Goal: Download file/media

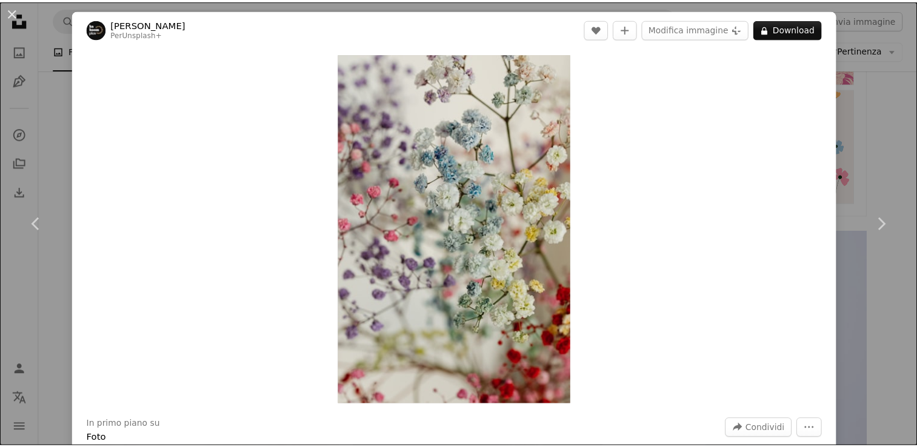
scroll to position [727, 0]
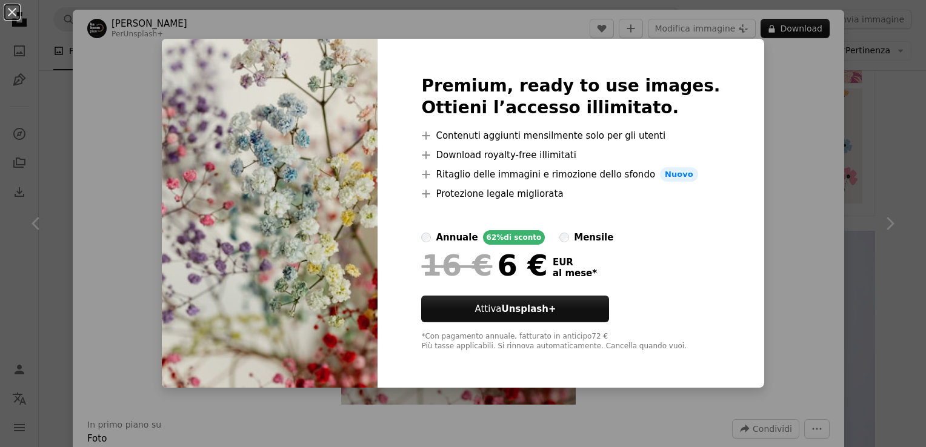
click at [144, 200] on div "An X shape Premium, ready to use images. Ottieni l’accesso illimitato. A plus s…" at bounding box center [463, 223] width 926 height 447
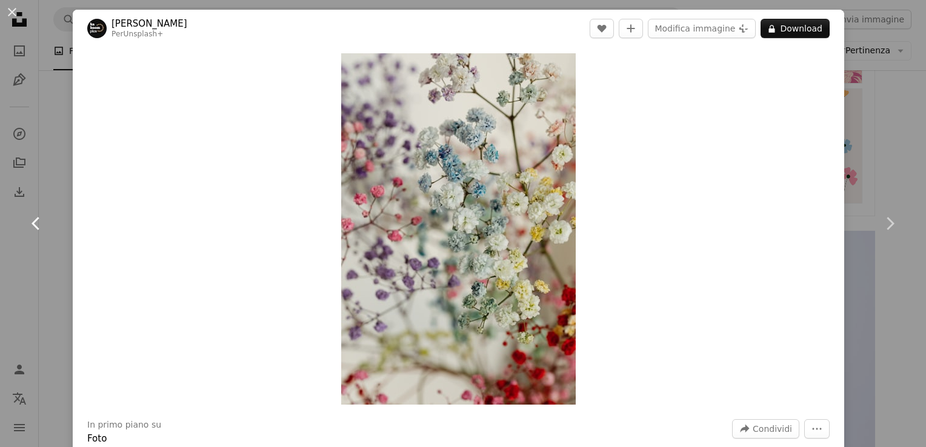
click at [42, 222] on icon "Chevron left" at bounding box center [36, 223] width 19 height 19
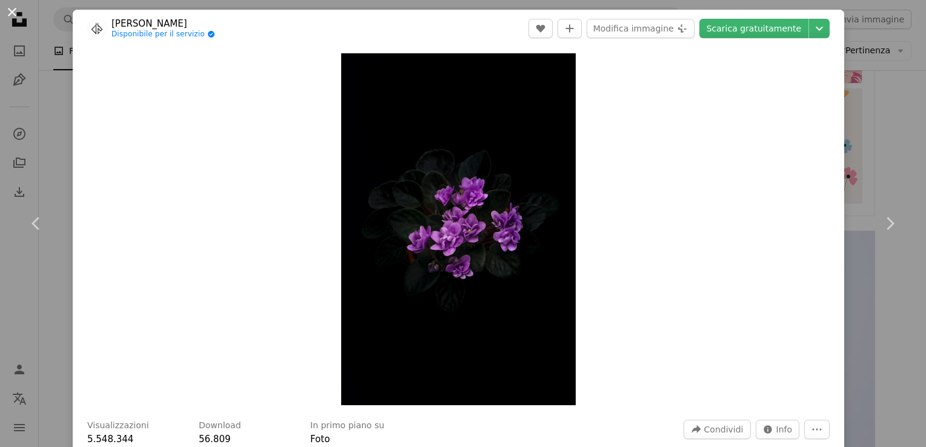
click at [16, 16] on button "An X shape" at bounding box center [12, 12] width 15 height 15
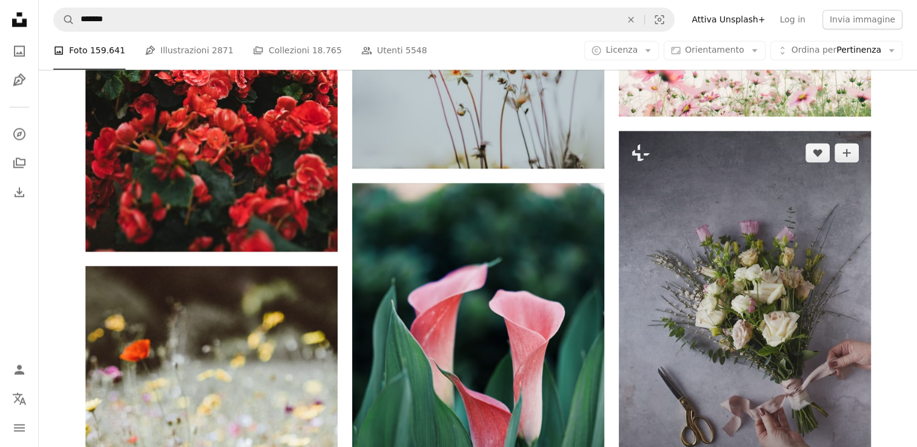
scroll to position [2181, 0]
